Goal: Task Accomplishment & Management: Manage account settings

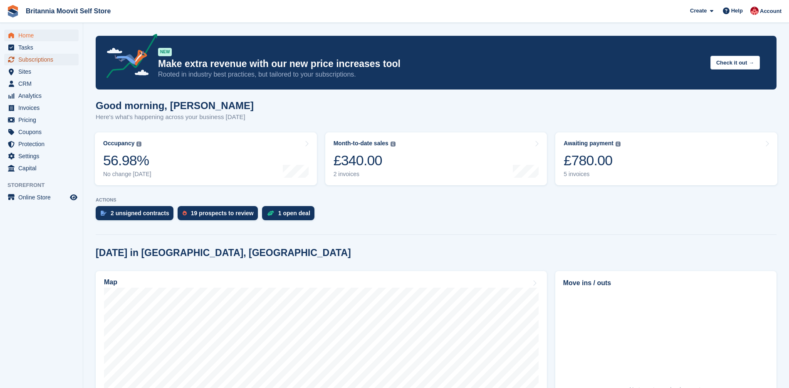
click at [33, 61] on span "Subscriptions" at bounding box center [43, 60] width 50 height 12
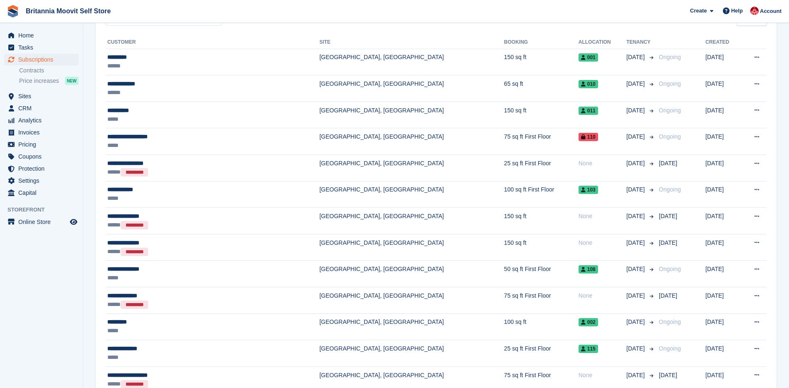
scroll to position [87, 0]
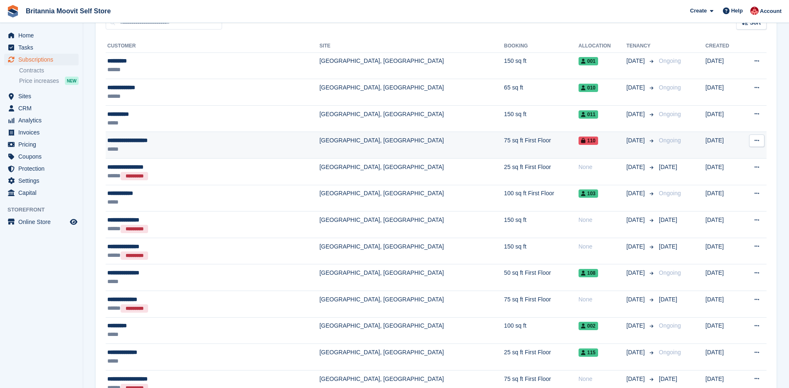
click at [753, 141] on button at bounding box center [756, 140] width 15 height 12
click at [708, 156] on p "View customer" at bounding box center [724, 156] width 72 height 11
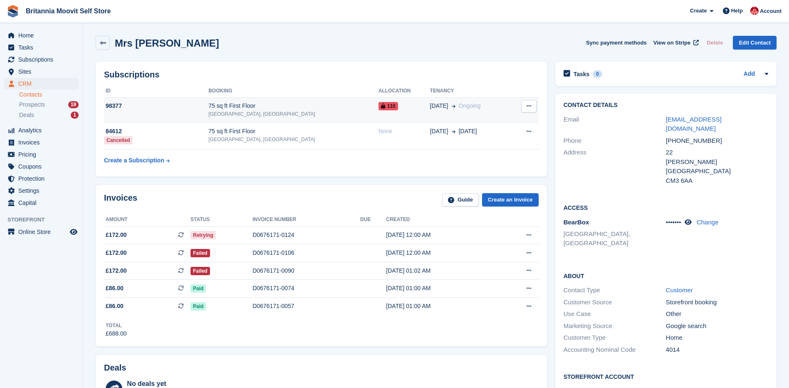
click at [528, 107] on icon at bounding box center [529, 105] width 5 height 5
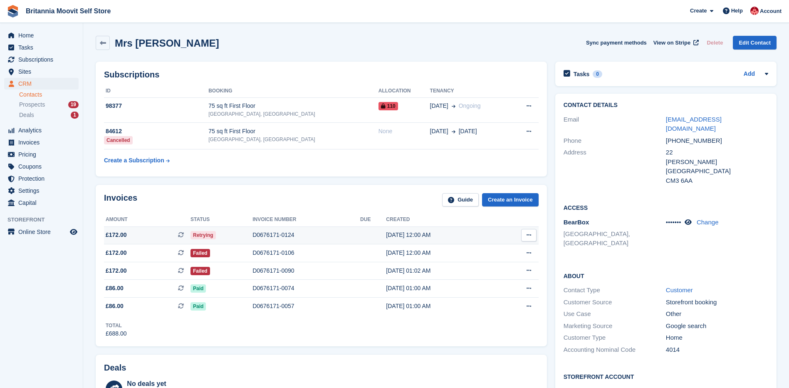
click at [528, 233] on icon at bounding box center [529, 234] width 5 height 5
click at [248, 229] on td "Retrying" at bounding box center [222, 235] width 62 height 18
click at [775, 15] on div "Account" at bounding box center [766, 11] width 37 height 15
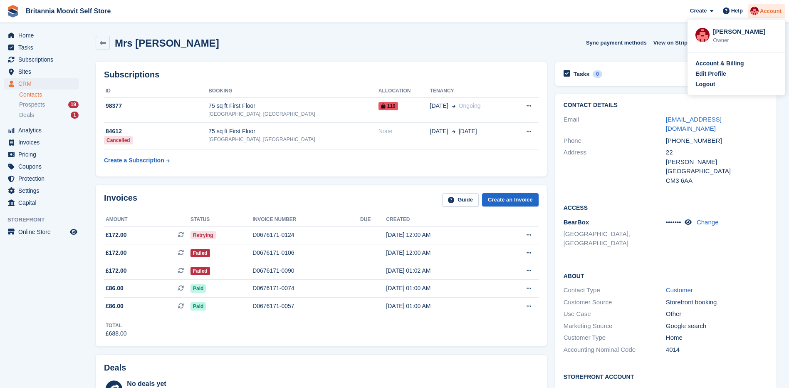
click at [775, 15] on div "Account" at bounding box center [766, 11] width 37 height 15
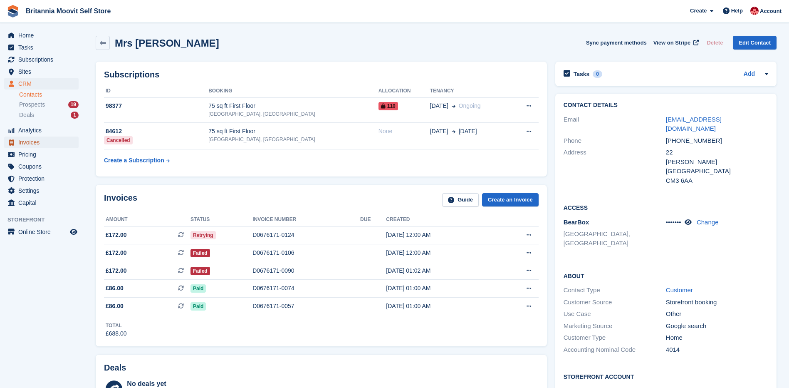
click at [27, 141] on span "Invoices" at bounding box center [43, 142] width 50 height 12
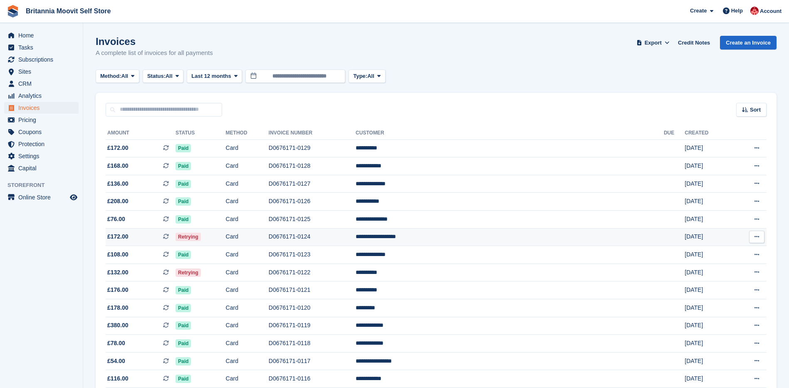
click at [757, 234] on icon at bounding box center [757, 236] width 5 height 5
click at [487, 233] on td "**********" at bounding box center [510, 237] width 308 height 18
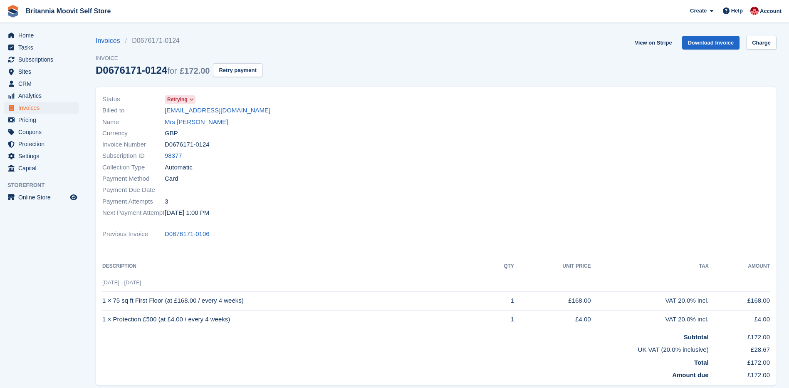
click at [192, 100] on icon at bounding box center [191, 99] width 5 height 5
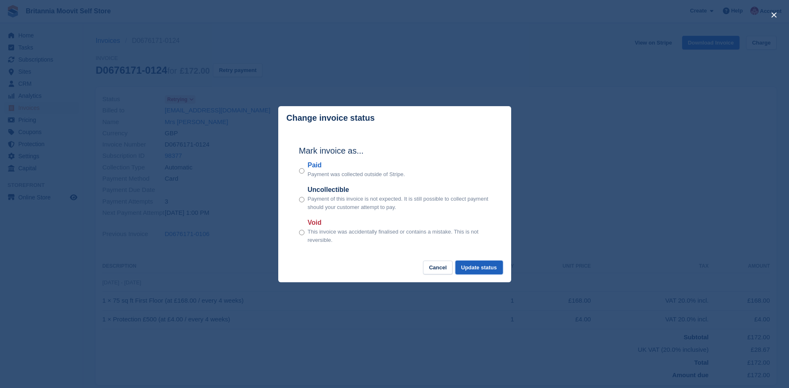
click at [469, 269] on button "Update status" at bounding box center [478, 267] width 47 height 14
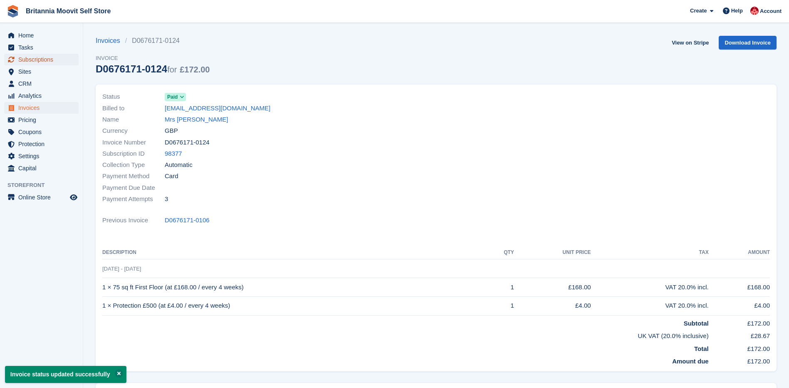
click at [28, 60] on span "Subscriptions" at bounding box center [43, 60] width 50 height 12
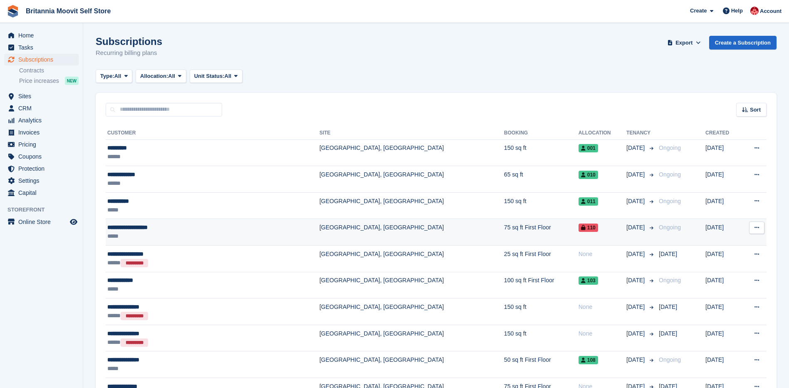
click at [752, 229] on button at bounding box center [756, 227] width 15 height 12
click at [579, 234] on td "110" at bounding box center [603, 232] width 48 height 27
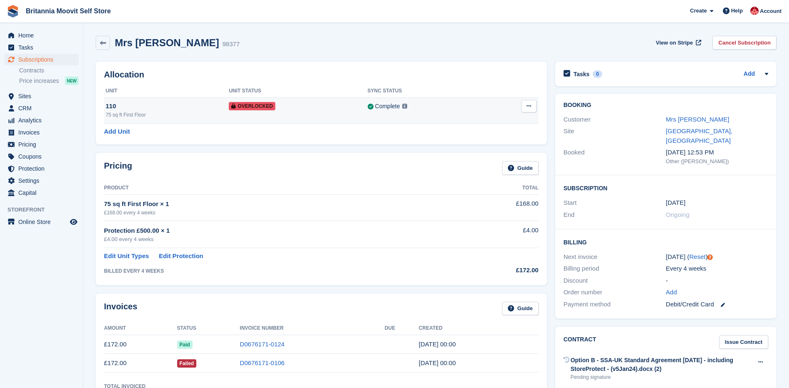
click at [525, 106] on button at bounding box center [528, 106] width 15 height 12
click at [492, 119] on p "Remove Overlock" at bounding box center [496, 122] width 72 height 11
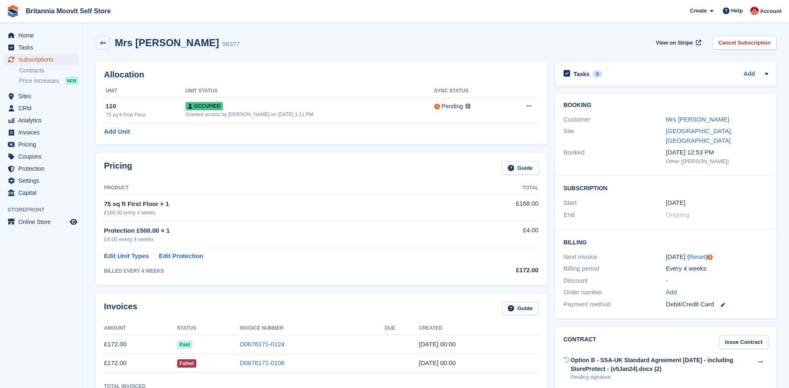
click at [26, 59] on span "Subscriptions" at bounding box center [43, 60] width 50 height 12
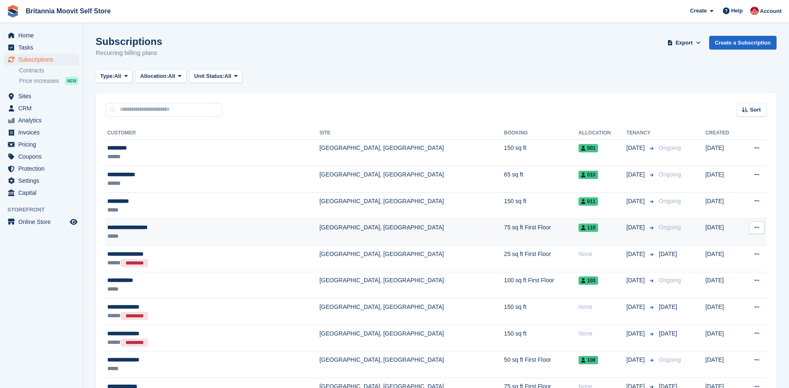
click at [757, 228] on icon at bounding box center [757, 227] width 5 height 5
click at [710, 242] on p "View customer" at bounding box center [724, 243] width 72 height 11
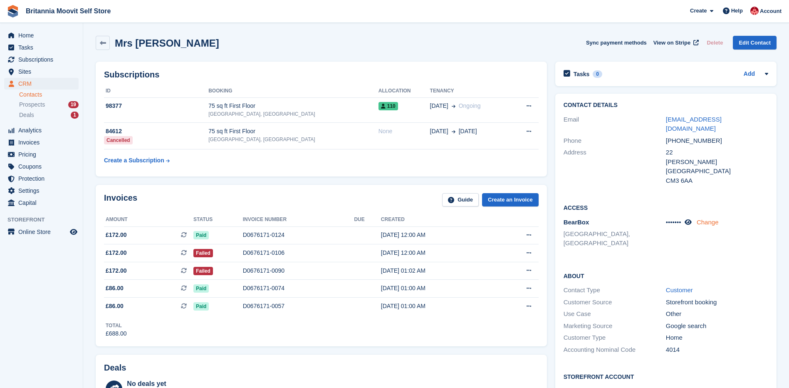
click at [710, 218] on link "Change" at bounding box center [708, 221] width 22 height 7
click at [680, 239] on input "****" at bounding box center [677, 246] width 22 height 14
click at [690, 219] on icon at bounding box center [688, 222] width 7 height 6
click at [691, 219] on icon at bounding box center [694, 222] width 8 height 6
click at [36, 141] on span "Invoices" at bounding box center [43, 142] width 50 height 12
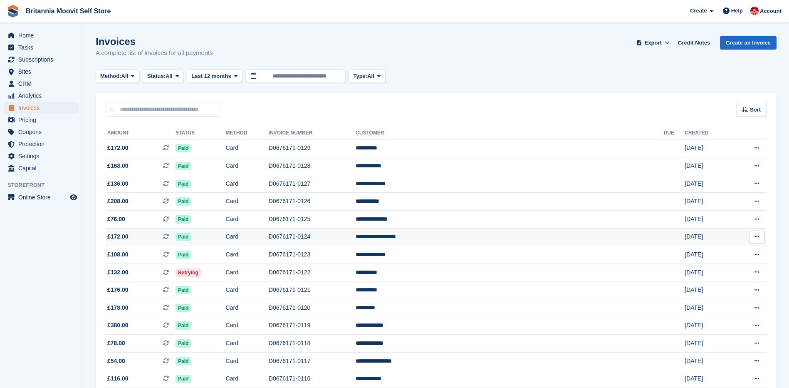
click at [191, 233] on span "Paid" at bounding box center [183, 237] width 15 height 8
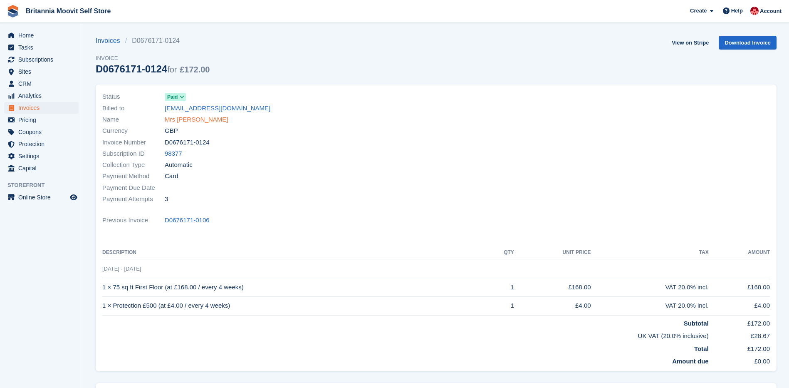
click at [183, 118] on link "Mrs [PERSON_NAME]" at bounding box center [197, 120] width 64 height 10
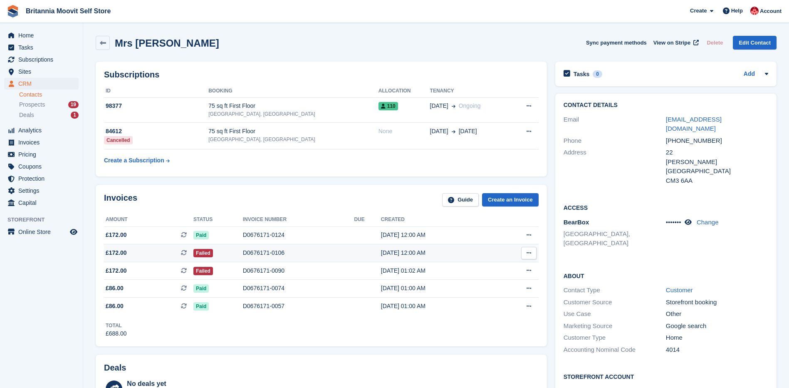
click at [245, 253] on div "D0676171-0106" at bounding box center [298, 252] width 111 height 9
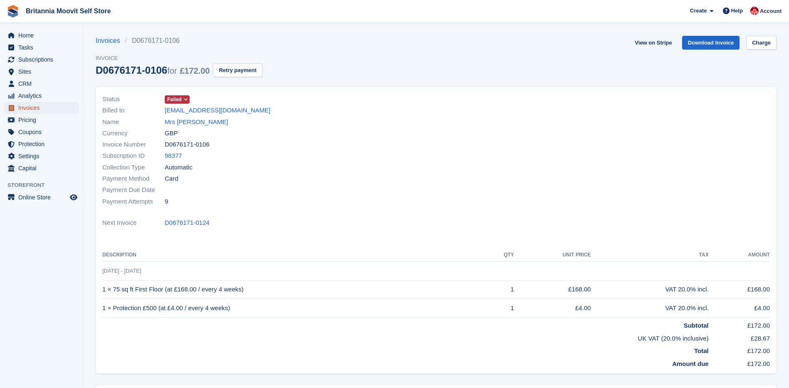
click at [22, 106] on span "Invoices" at bounding box center [43, 108] width 50 height 12
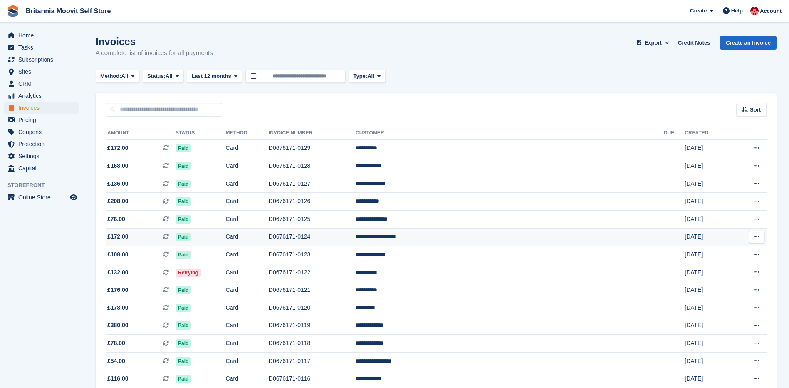
click at [191, 238] on span "Paid" at bounding box center [183, 237] width 15 height 8
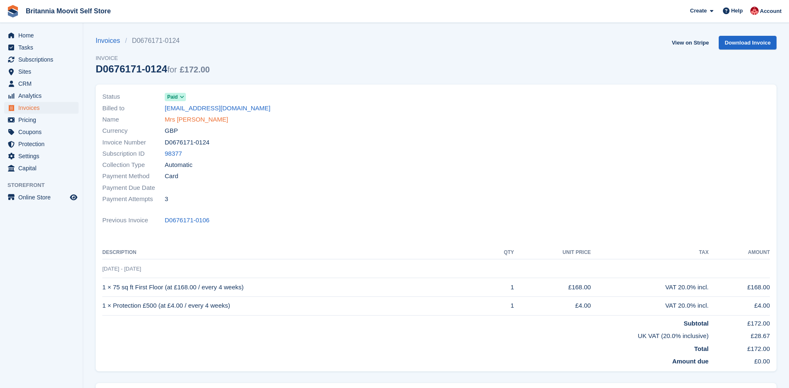
click at [190, 119] on link "Mrs [PERSON_NAME]" at bounding box center [197, 120] width 64 height 10
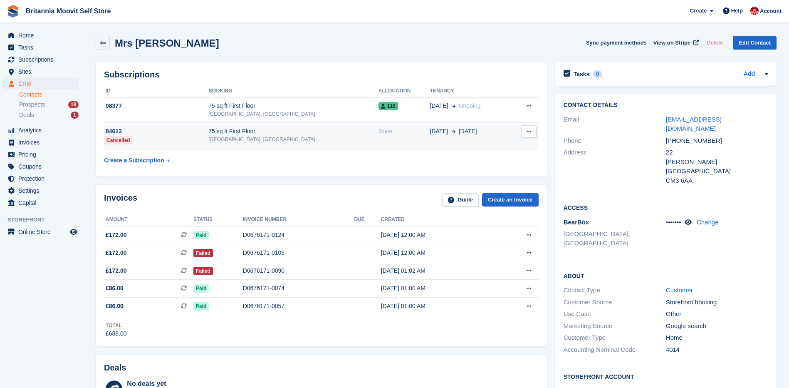
click at [308, 140] on div "[GEOGRAPHIC_DATA], [GEOGRAPHIC_DATA]" at bounding box center [293, 139] width 170 height 7
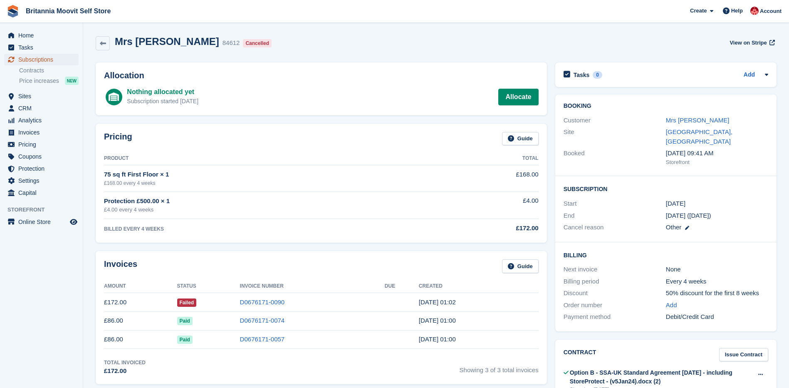
click at [29, 60] on span "Subscriptions" at bounding box center [43, 60] width 50 height 12
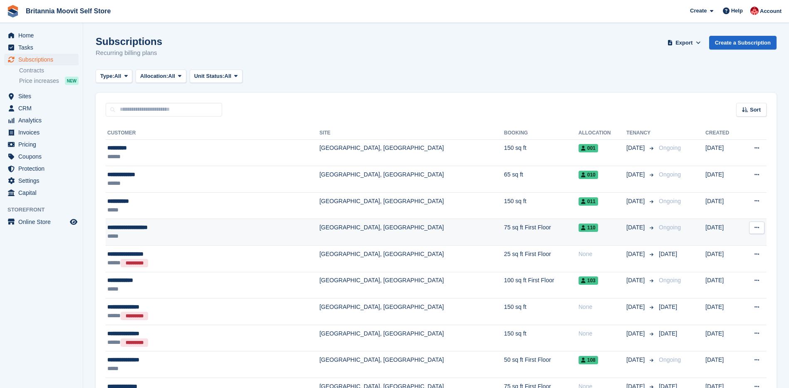
click at [171, 230] on div "**********" at bounding box center [178, 227] width 142 height 9
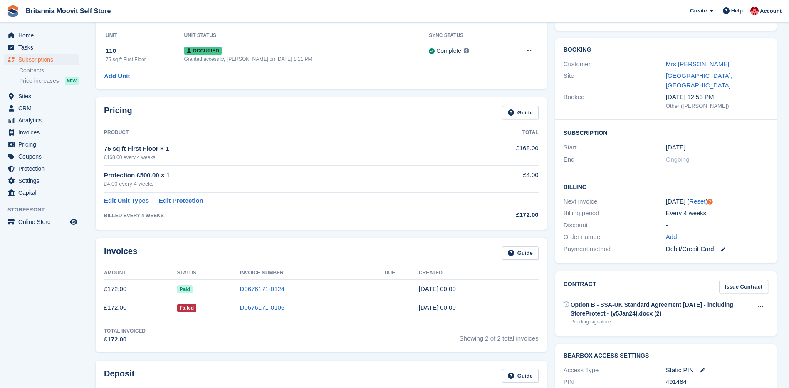
scroll to position [58, 0]
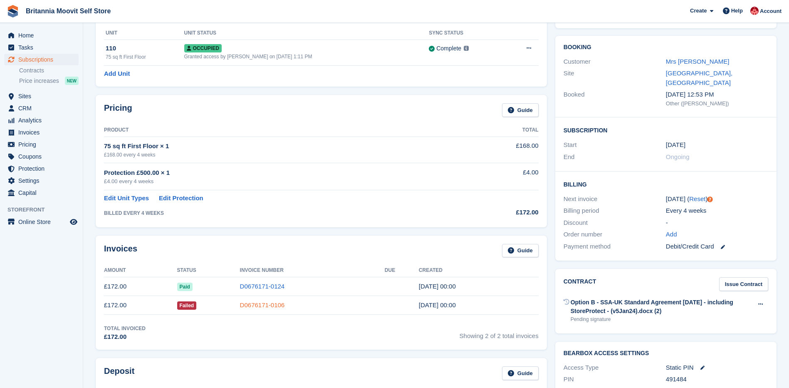
click at [241, 306] on link "D0676171-0106" at bounding box center [262, 304] width 45 height 7
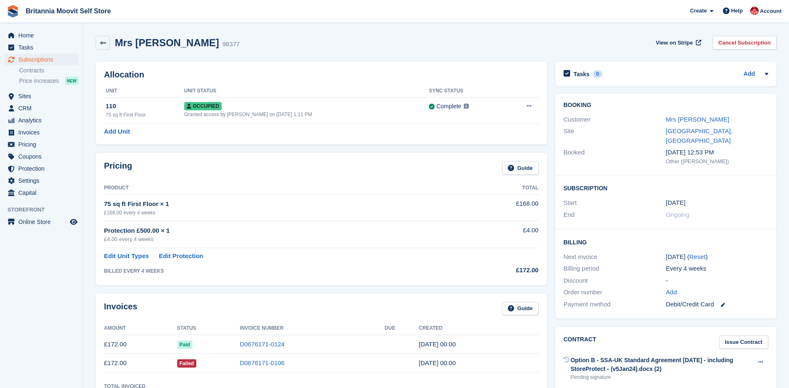
scroll to position [58, 0]
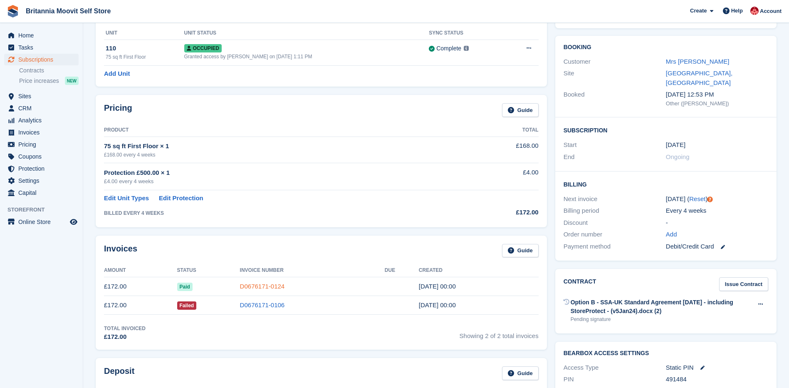
click at [245, 288] on link "D0676171-0124" at bounding box center [262, 285] width 45 height 7
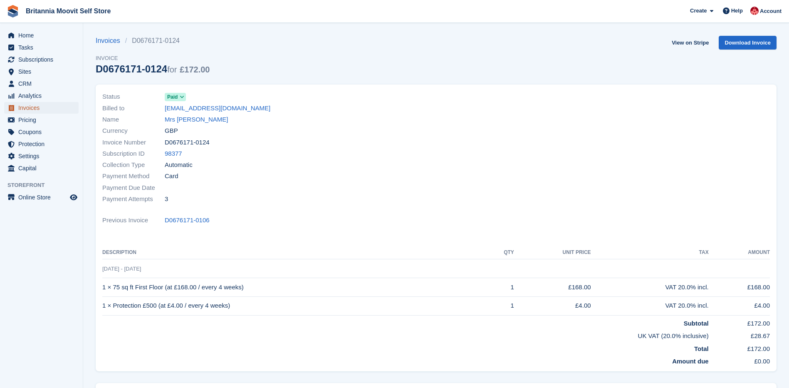
click at [28, 108] on span "Invoices" at bounding box center [43, 108] width 50 height 12
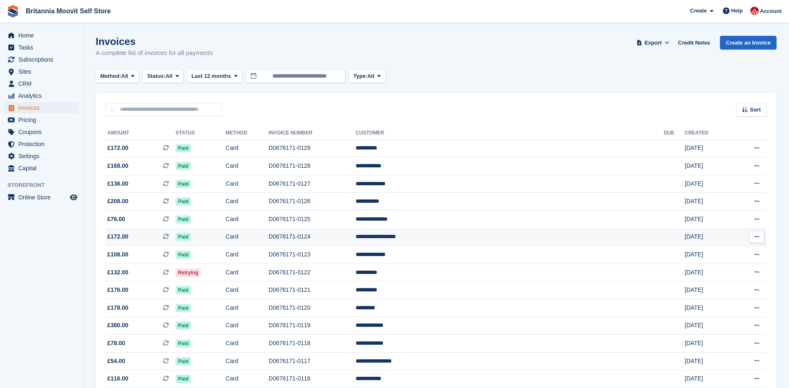
click at [356, 241] on td "D0676171-0124" at bounding box center [312, 237] width 87 height 18
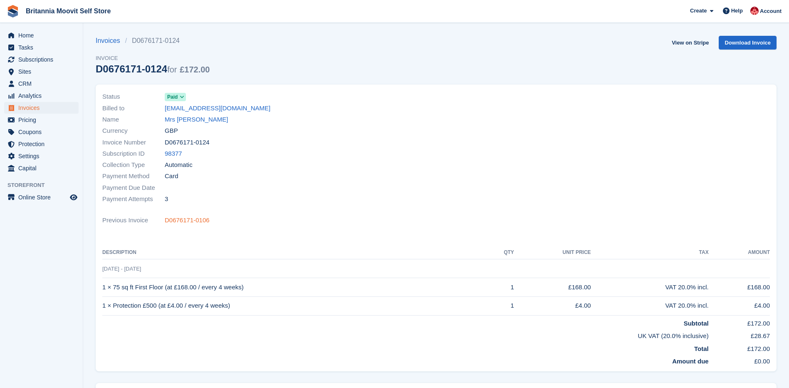
click at [182, 220] on link "D0676171-0106" at bounding box center [187, 220] width 45 height 10
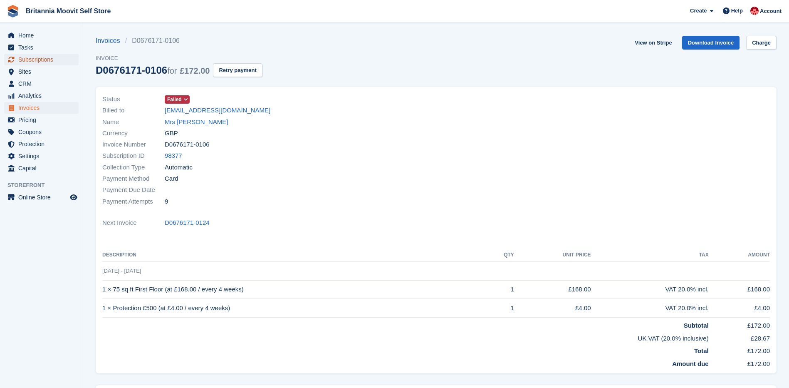
click at [32, 58] on span "Subscriptions" at bounding box center [43, 60] width 50 height 12
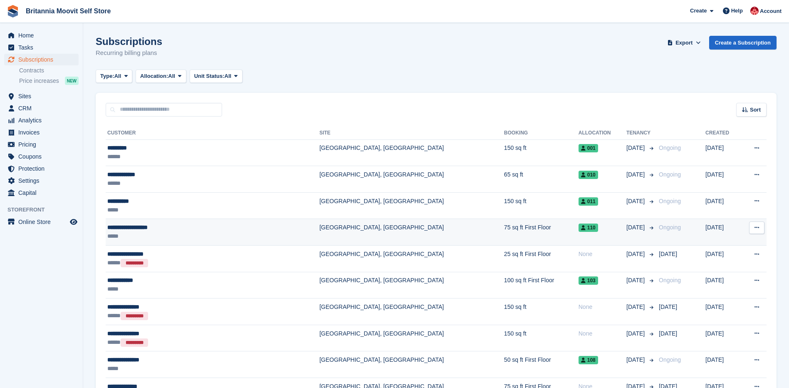
click at [755, 230] on icon at bounding box center [757, 227] width 5 height 5
click at [749, 221] on button at bounding box center [756, 227] width 15 height 12
